Goal: Task Accomplishment & Management: Manage account settings

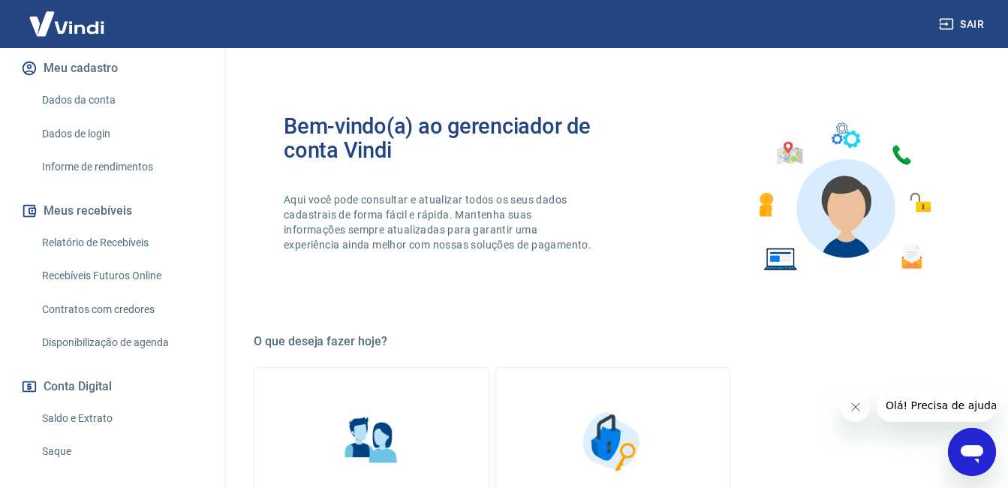
scroll to position [312, 0]
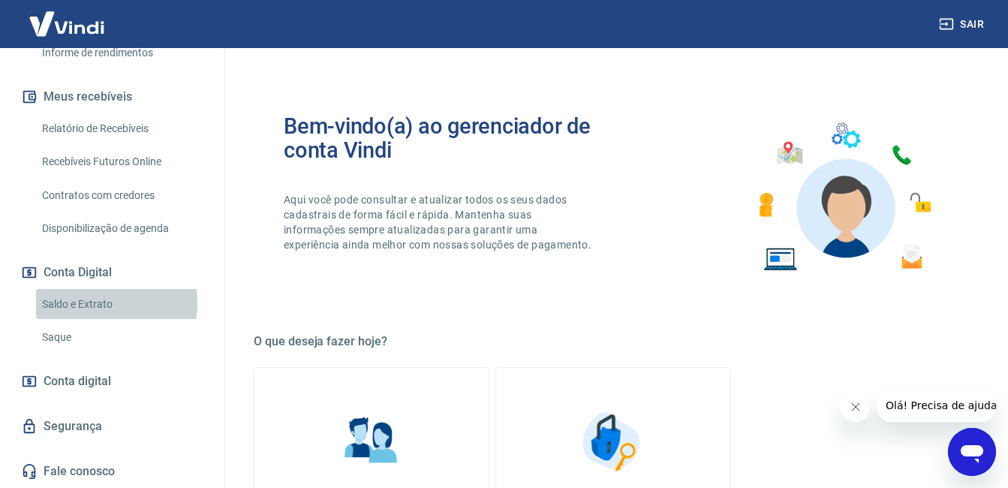
click at [98, 303] on link "Saldo e Extrato" at bounding box center [121, 304] width 170 height 31
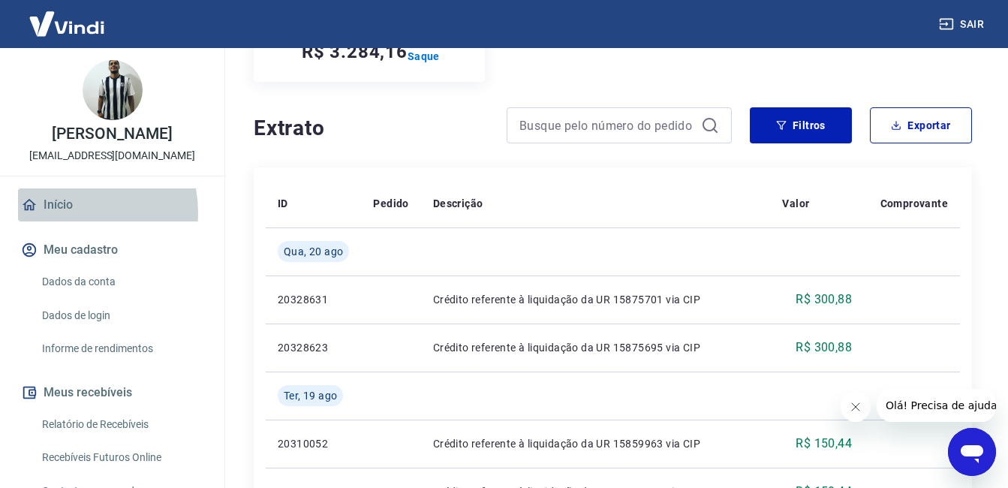
click at [68, 221] on link "Início" at bounding box center [112, 204] width 188 height 33
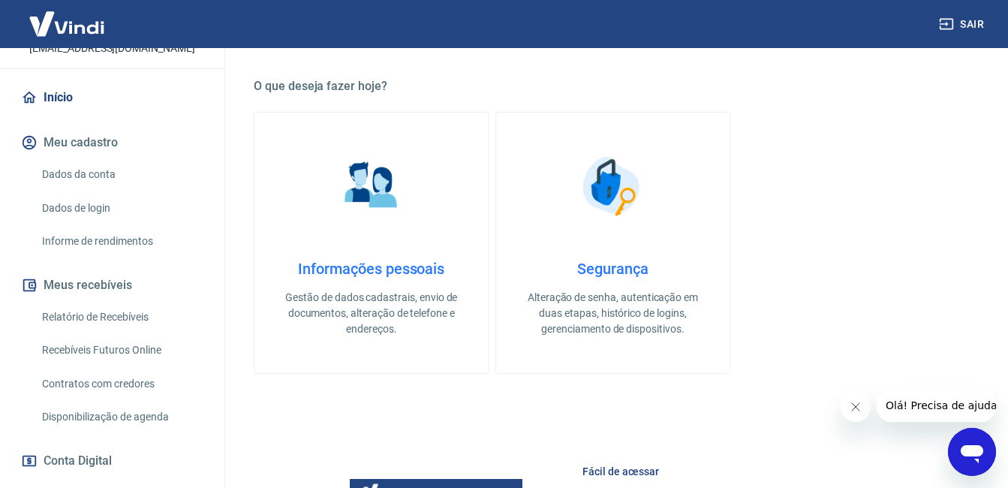
scroll to position [312, 0]
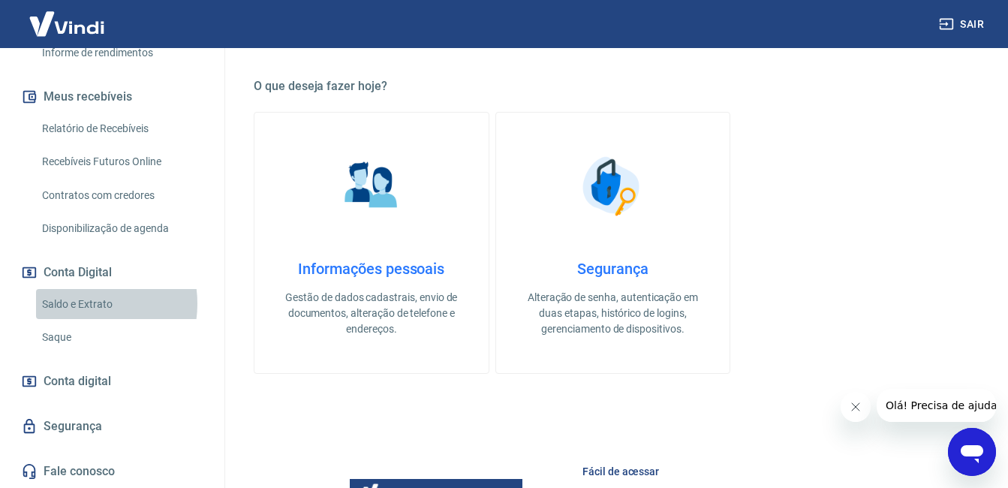
click at [76, 303] on link "Saldo e Extrato" at bounding box center [121, 304] width 170 height 31
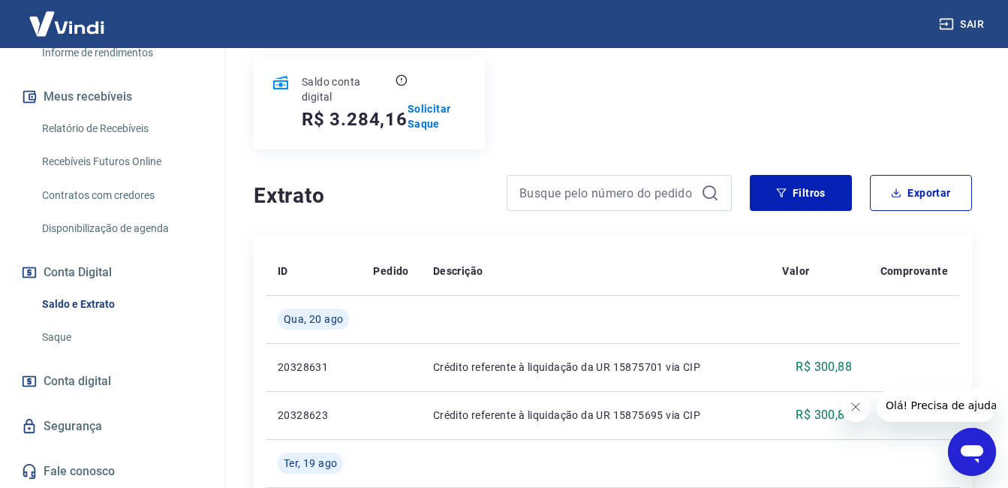
scroll to position [188, 0]
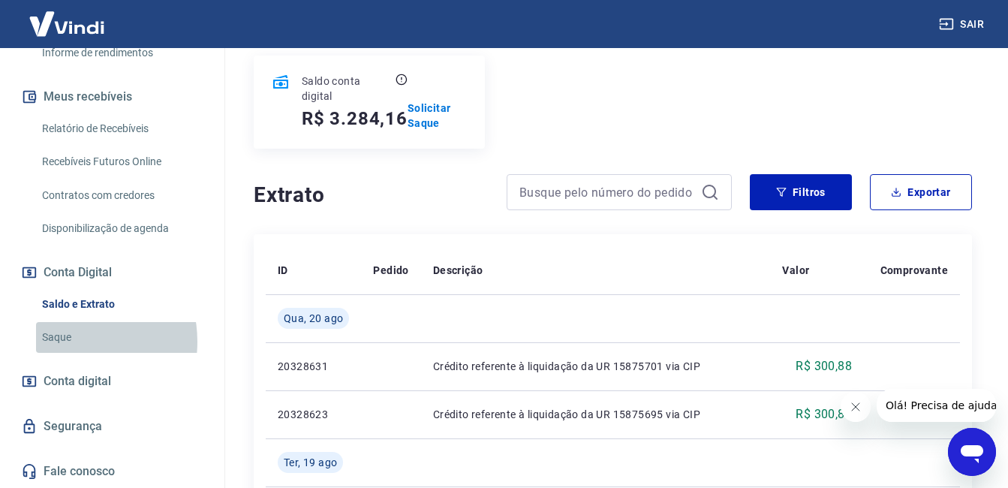
click at [65, 342] on link "Saque" at bounding box center [121, 337] width 170 height 31
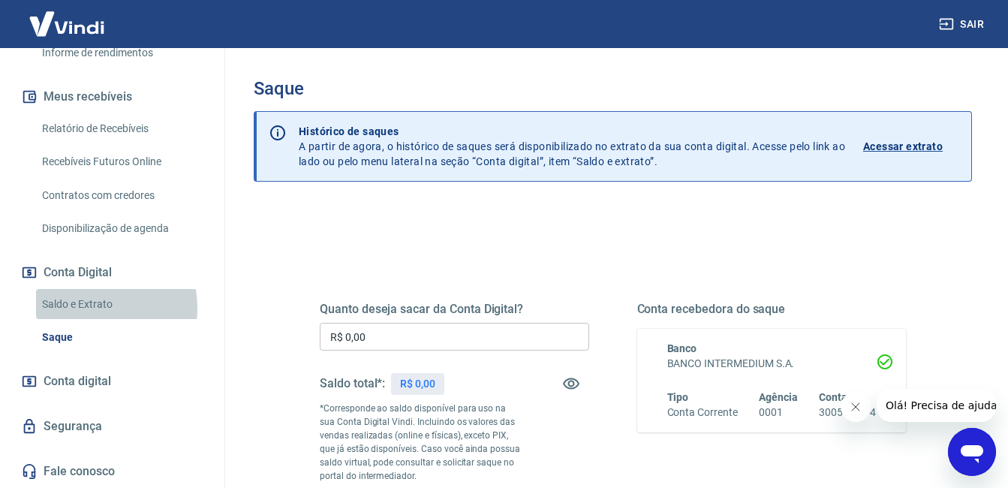
click at [86, 308] on link "Saldo e Extrato" at bounding box center [121, 304] width 170 height 31
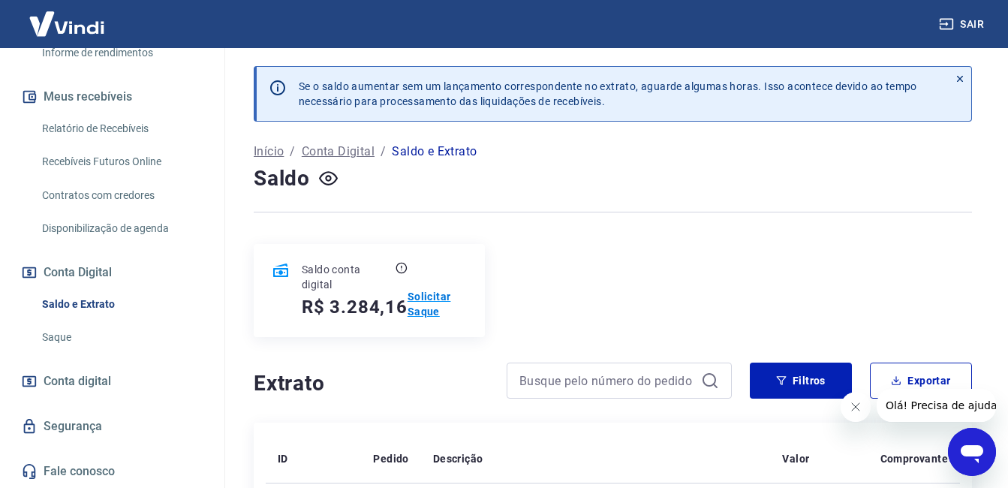
click at [417, 306] on p "Solicitar Saque" at bounding box center [438, 304] width 60 height 30
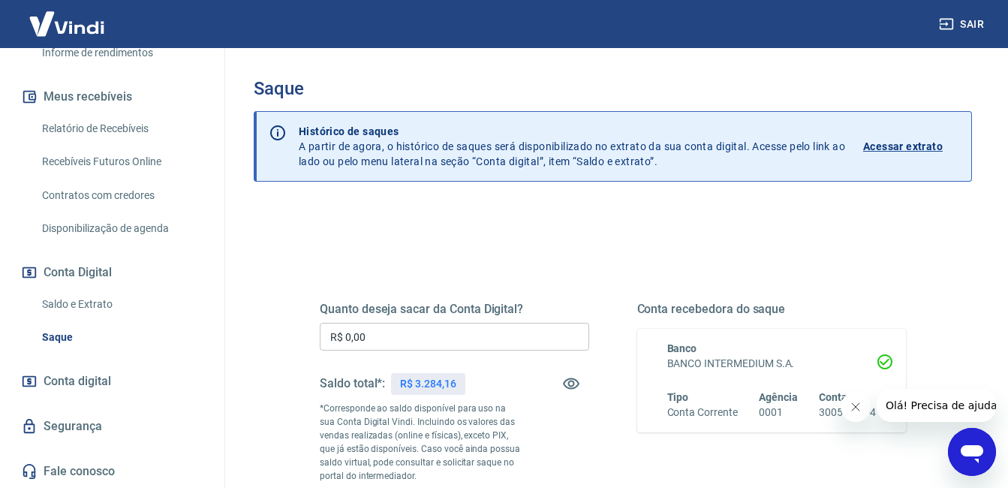
click at [468, 327] on input "R$ 0,00" at bounding box center [454, 337] width 269 height 28
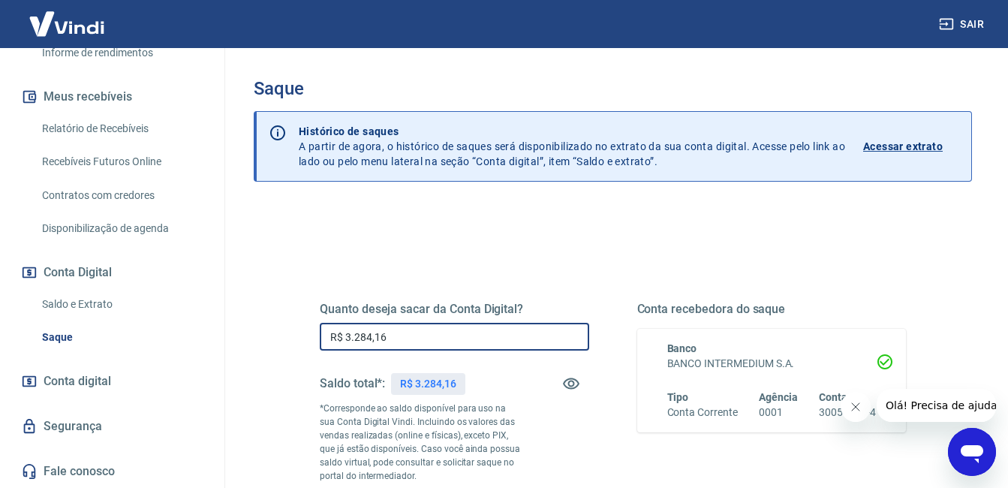
type input "R$ 3.284,16"
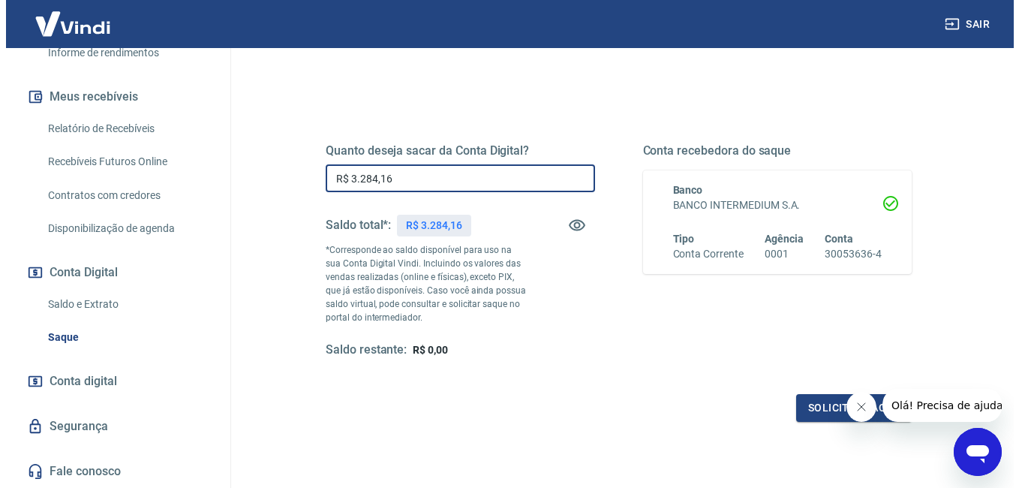
scroll to position [159, 0]
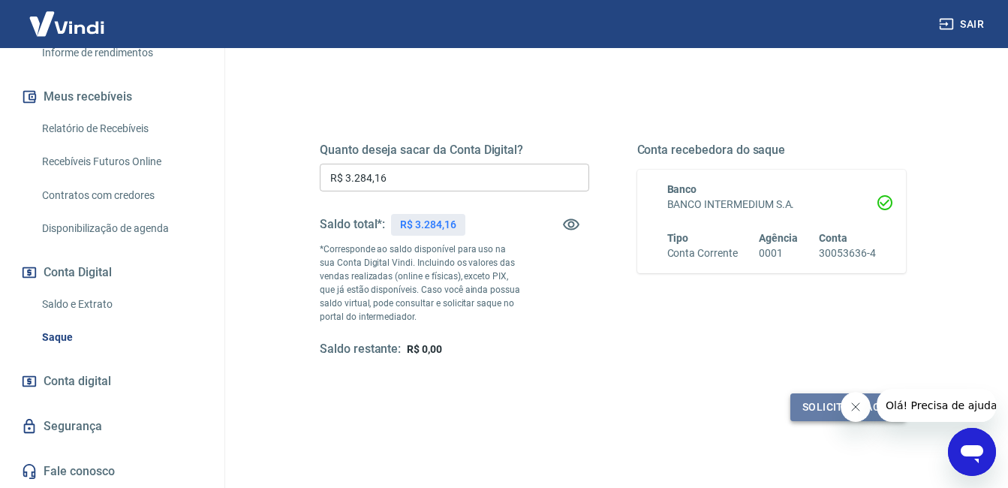
click at [811, 402] on button "Solicitar saque" at bounding box center [848, 407] width 116 height 28
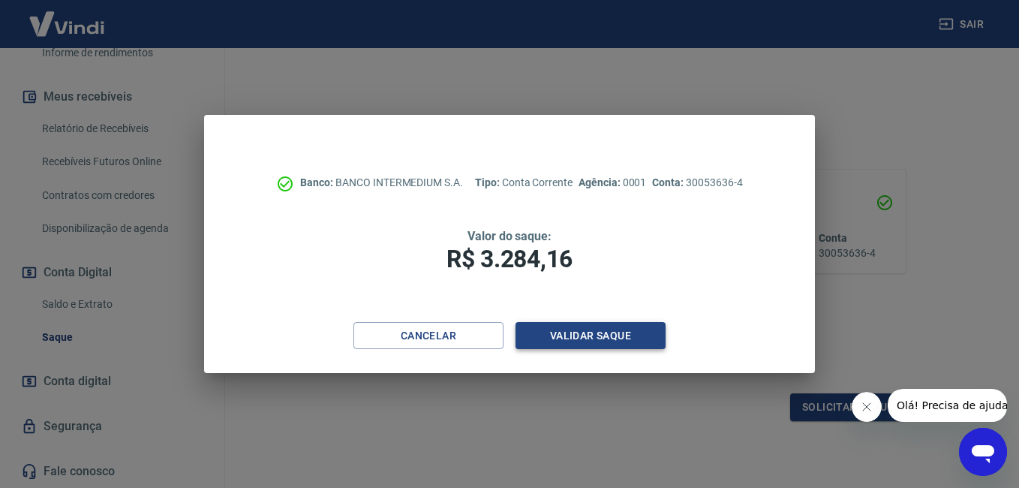
click at [553, 330] on button "Validar saque" at bounding box center [591, 336] width 150 height 28
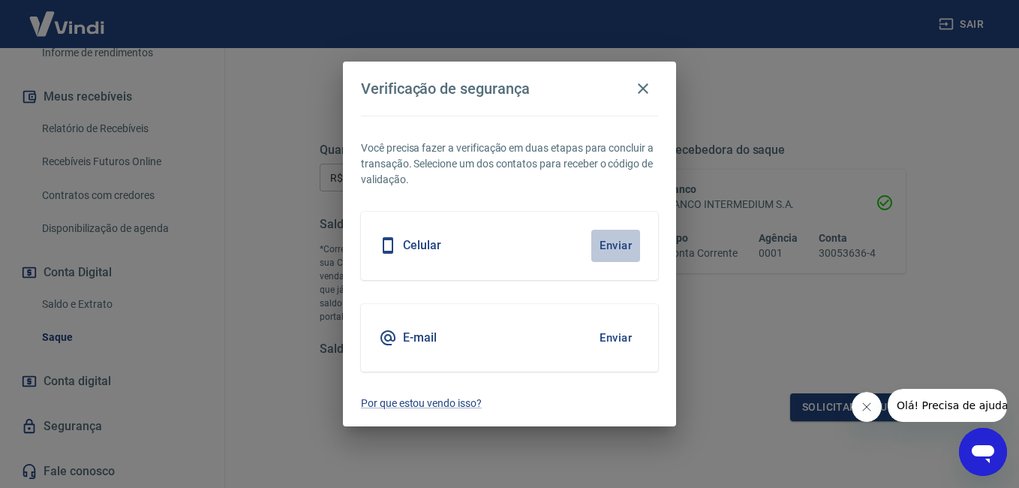
click at [618, 245] on button "Enviar" at bounding box center [615, 246] width 49 height 32
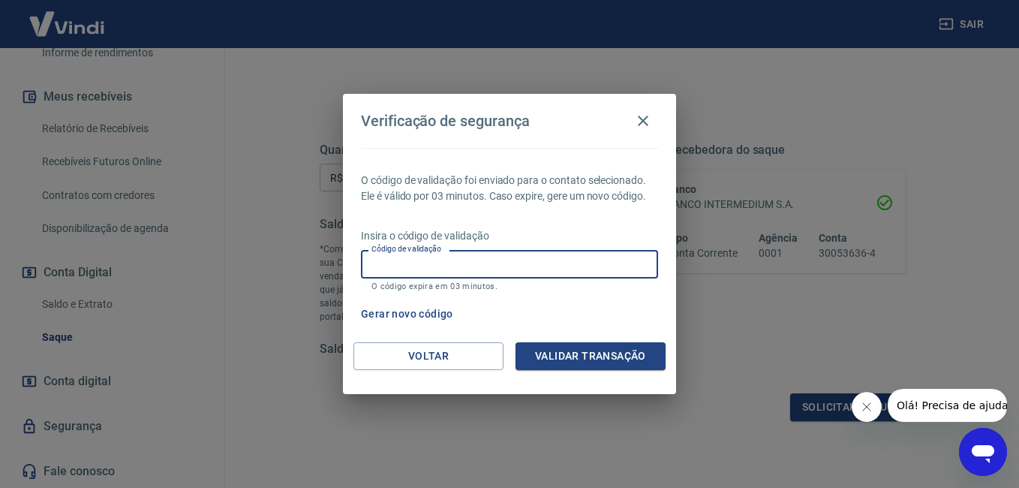
click at [559, 263] on input "Código de validação" at bounding box center [509, 264] width 297 height 28
type input "162767"
click at [608, 364] on button "Validar transação" at bounding box center [591, 356] width 150 height 28
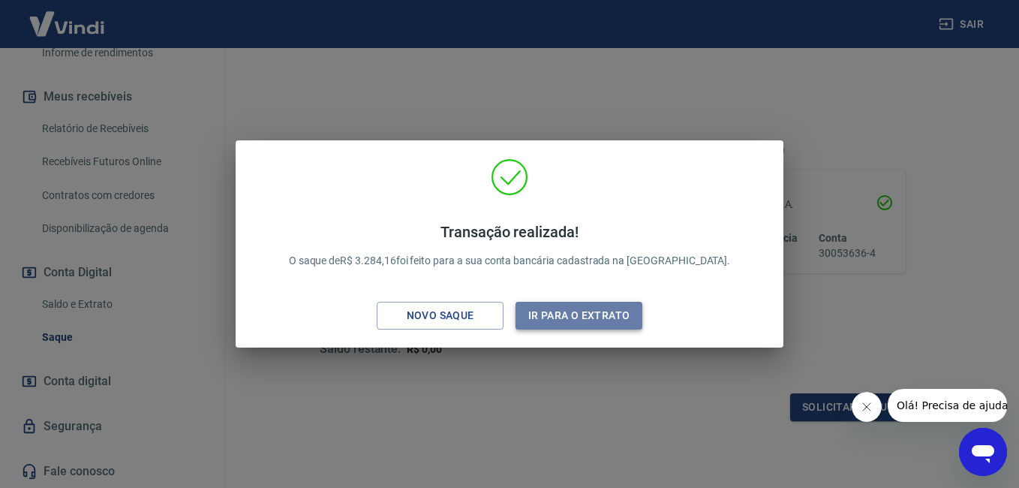
click at [612, 318] on button "Ir para o extrato" at bounding box center [579, 316] width 127 height 28
